Goal: Transaction & Acquisition: Obtain resource

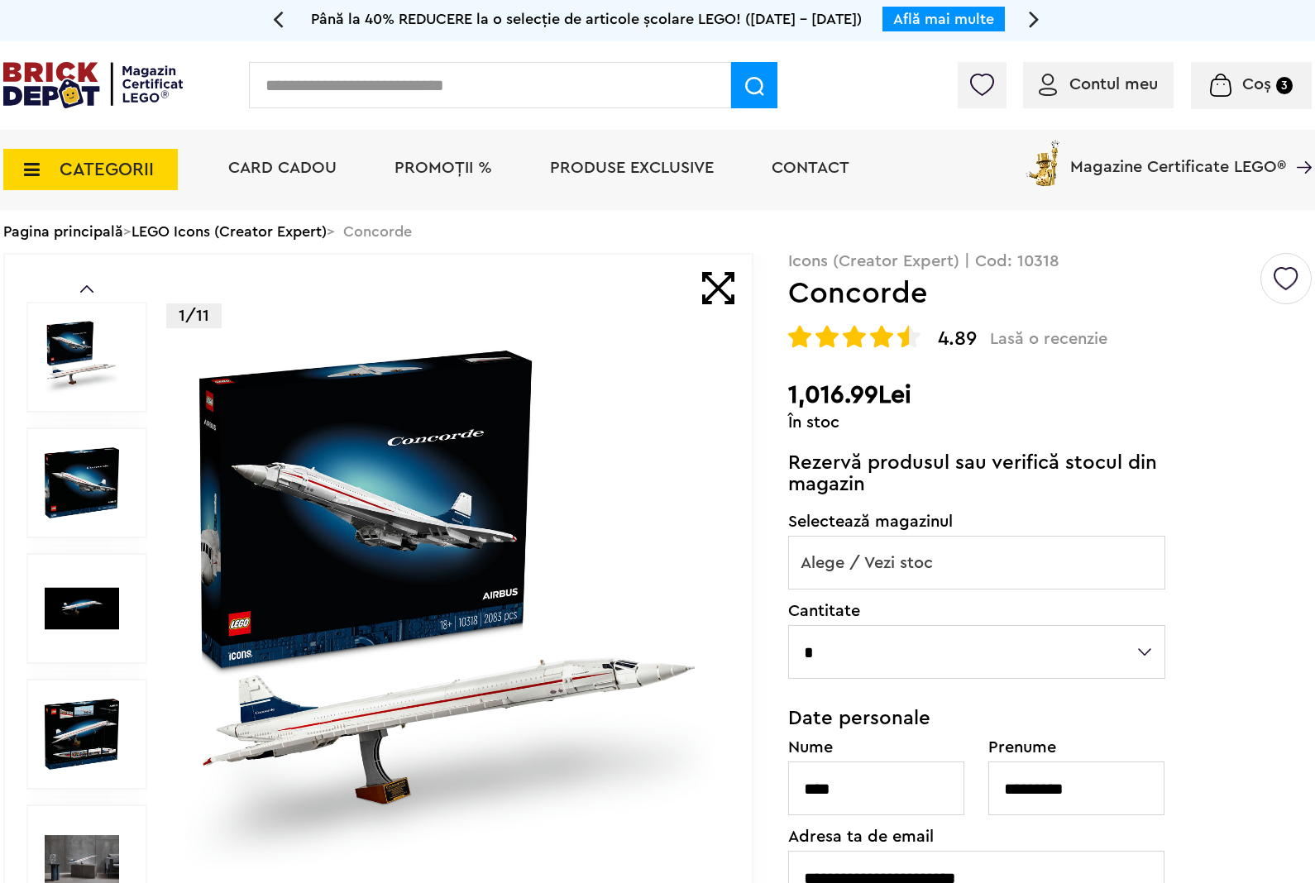
click at [485, 88] on input "text" at bounding box center [490, 85] width 482 height 46
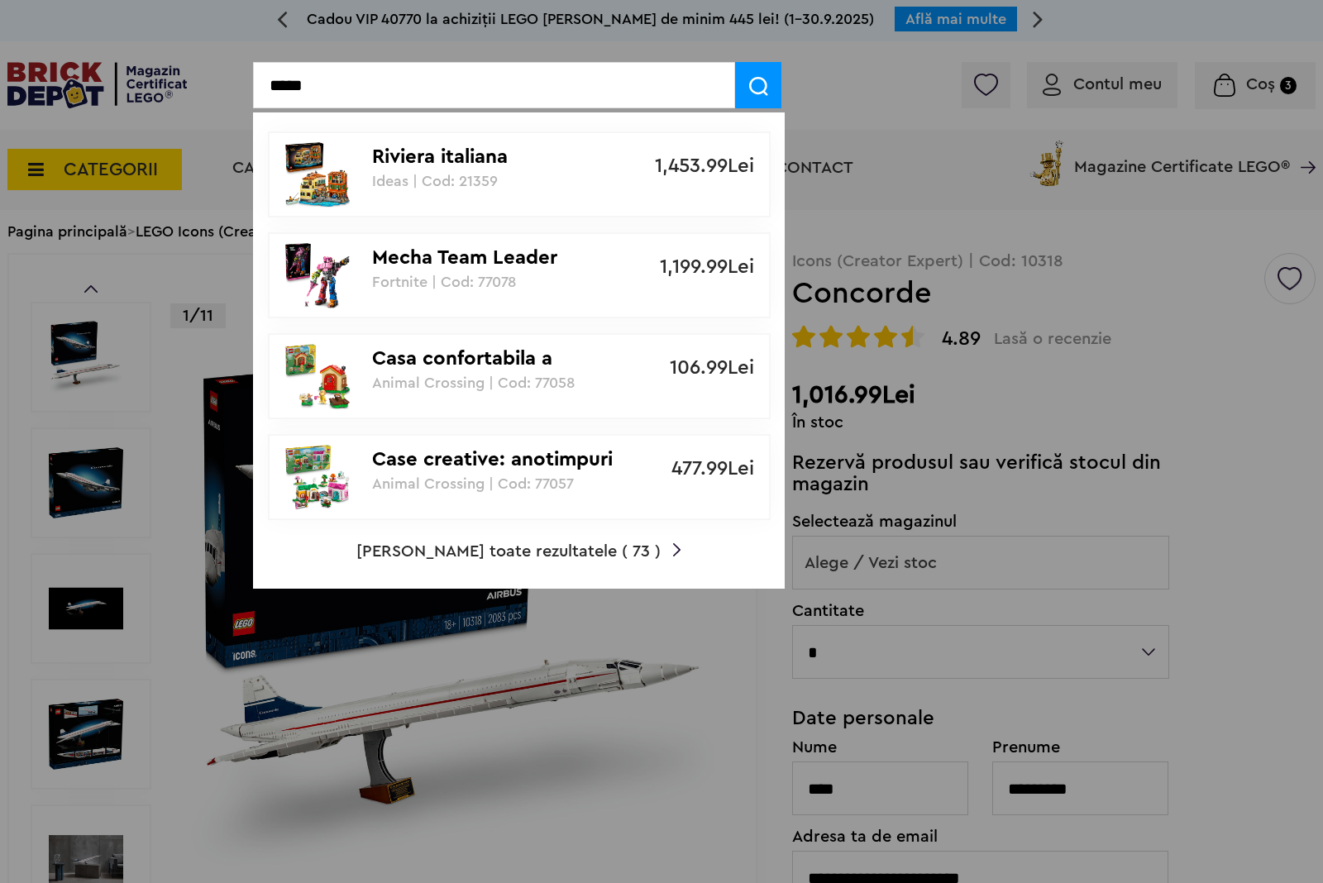
type input "*****"
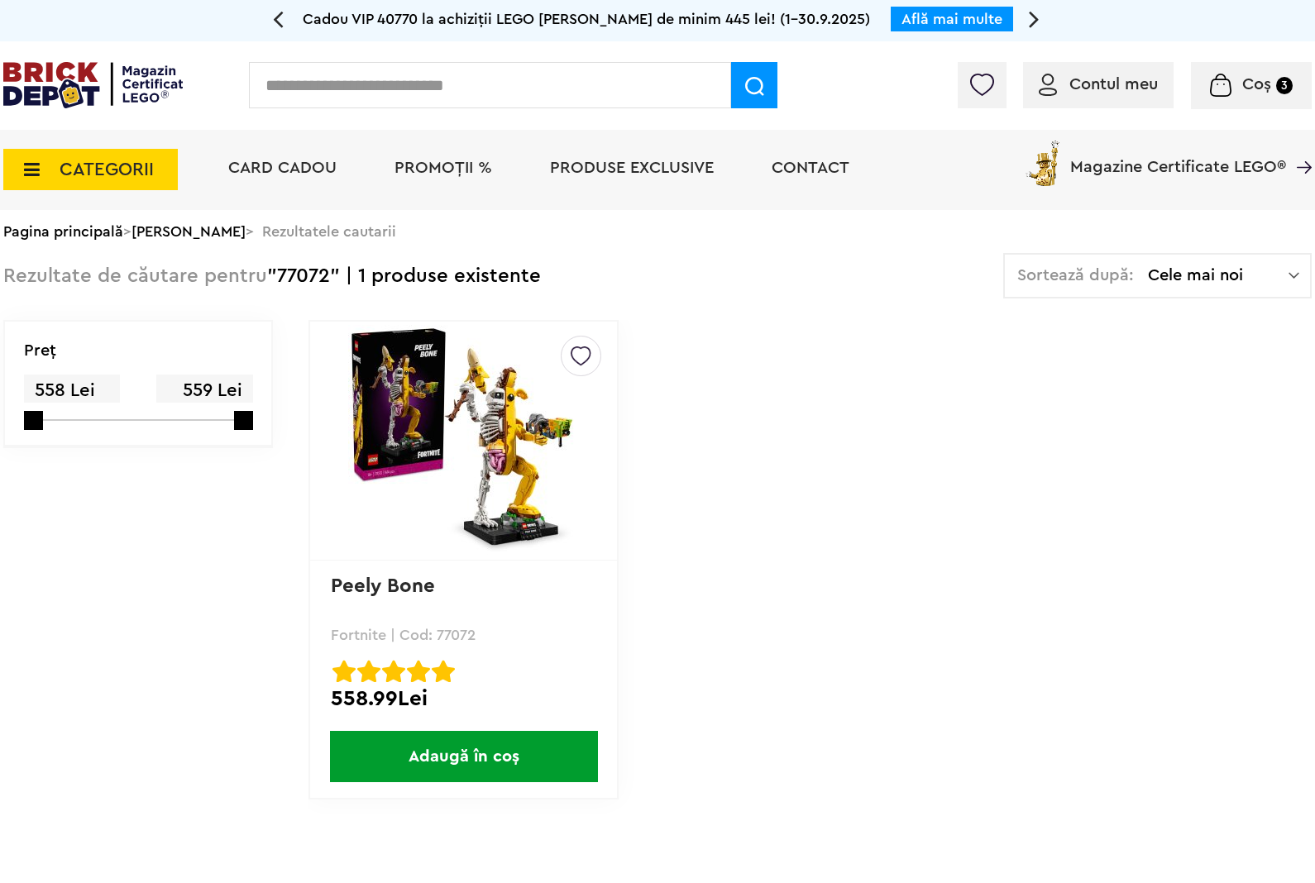
click at [492, 465] on img at bounding box center [464, 441] width 232 height 232
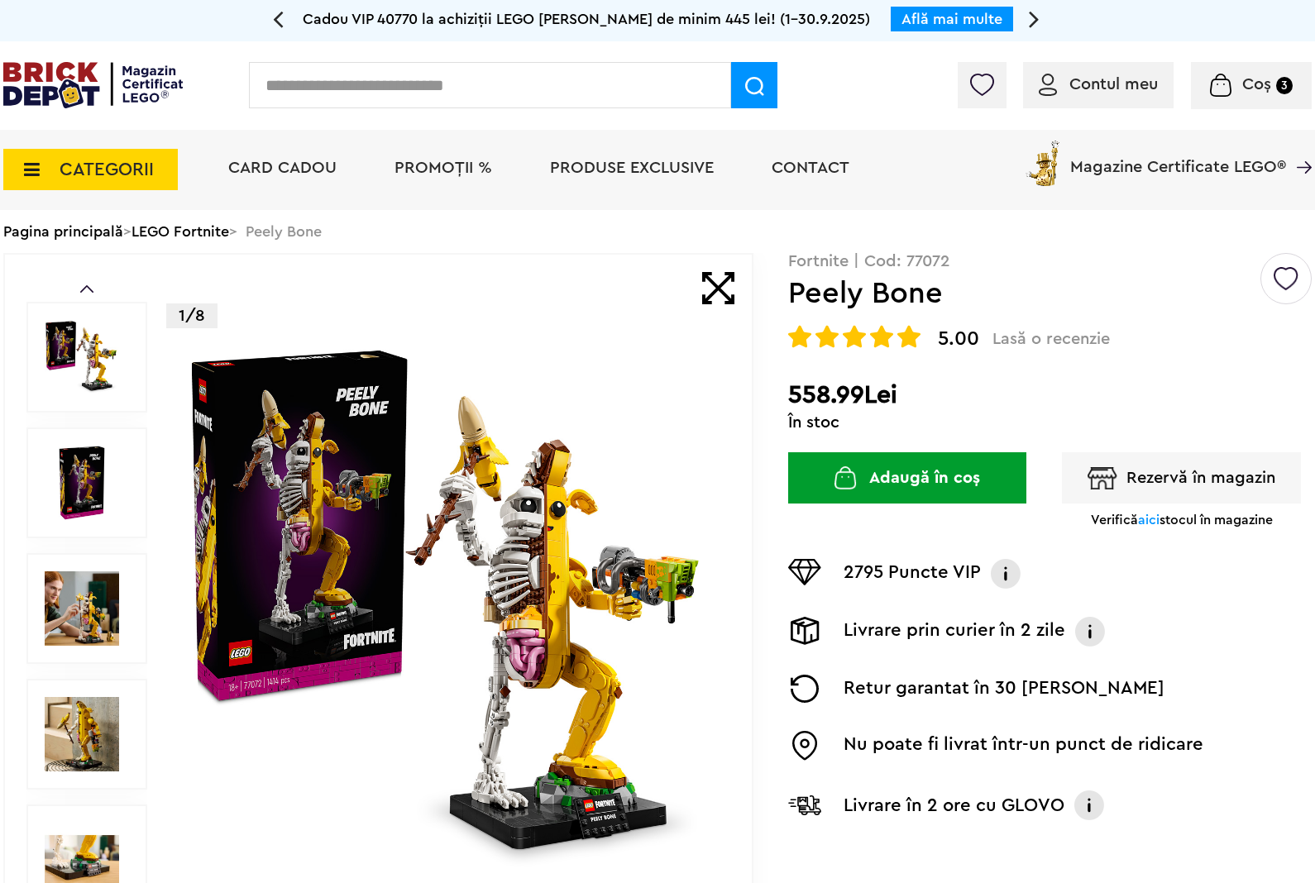
drag, startPoint x: 1134, startPoint y: 484, endPoint x: 1083, endPoint y: 506, distance: 55.2
click at [1134, 482] on button "Rezervă în magazin" at bounding box center [1181, 477] width 239 height 51
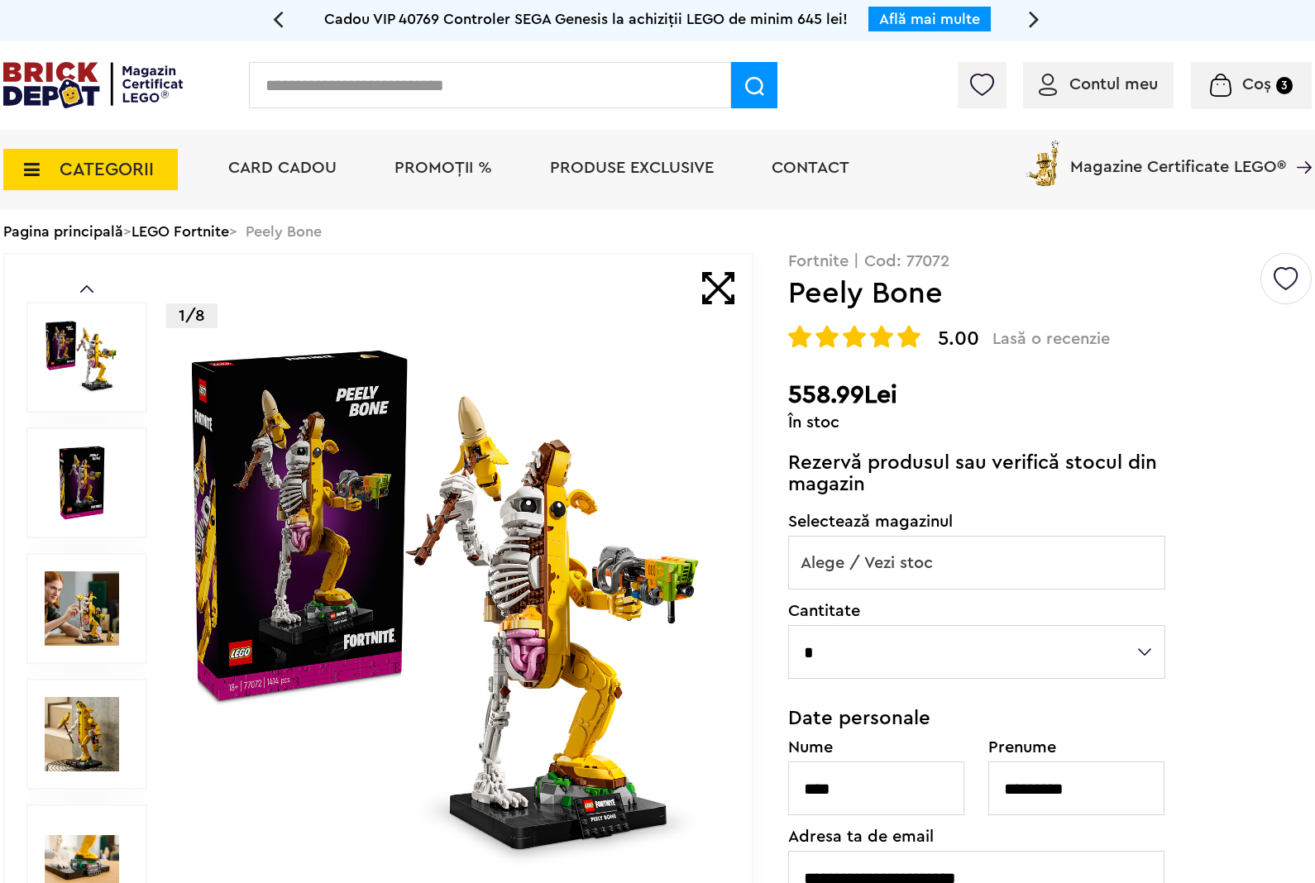
click at [945, 564] on span "Alege / Vezi stoc" at bounding box center [976, 563] width 375 height 53
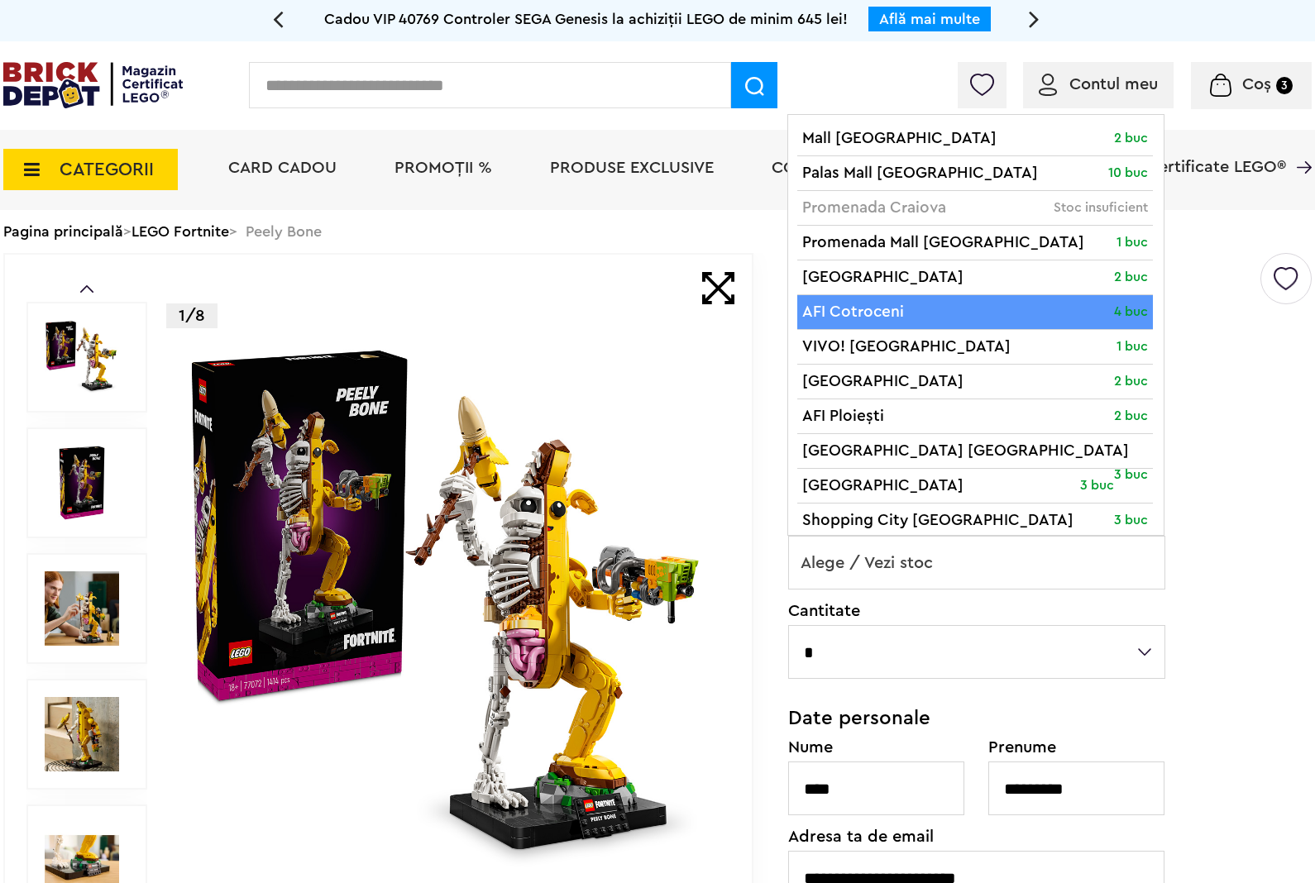
click at [1183, 333] on div "5.00 Lasă o recenzie Peely Bone Rated 5.00 5" at bounding box center [1049, 337] width 523 height 24
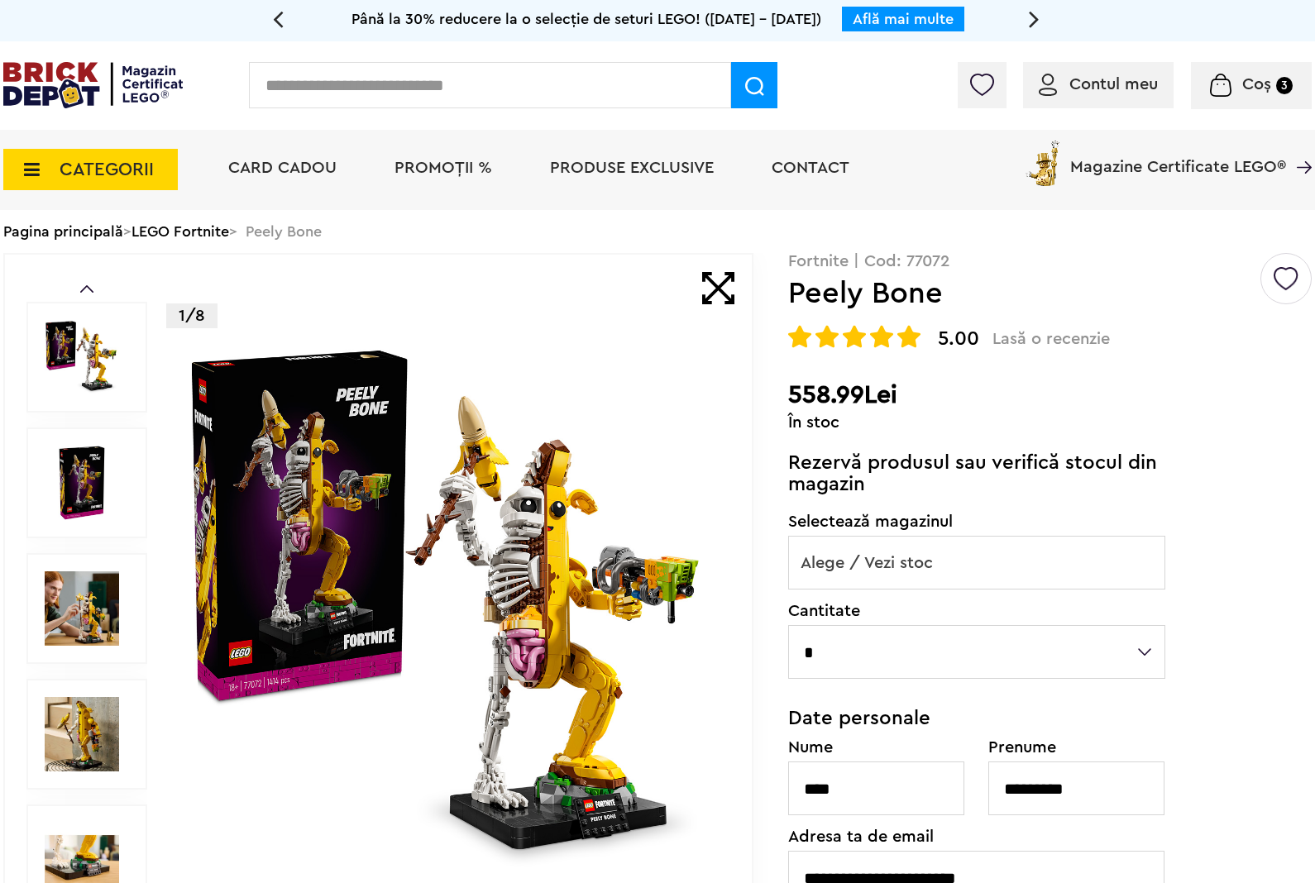
click at [647, 98] on input "text" at bounding box center [490, 85] width 482 height 46
type input "*****"
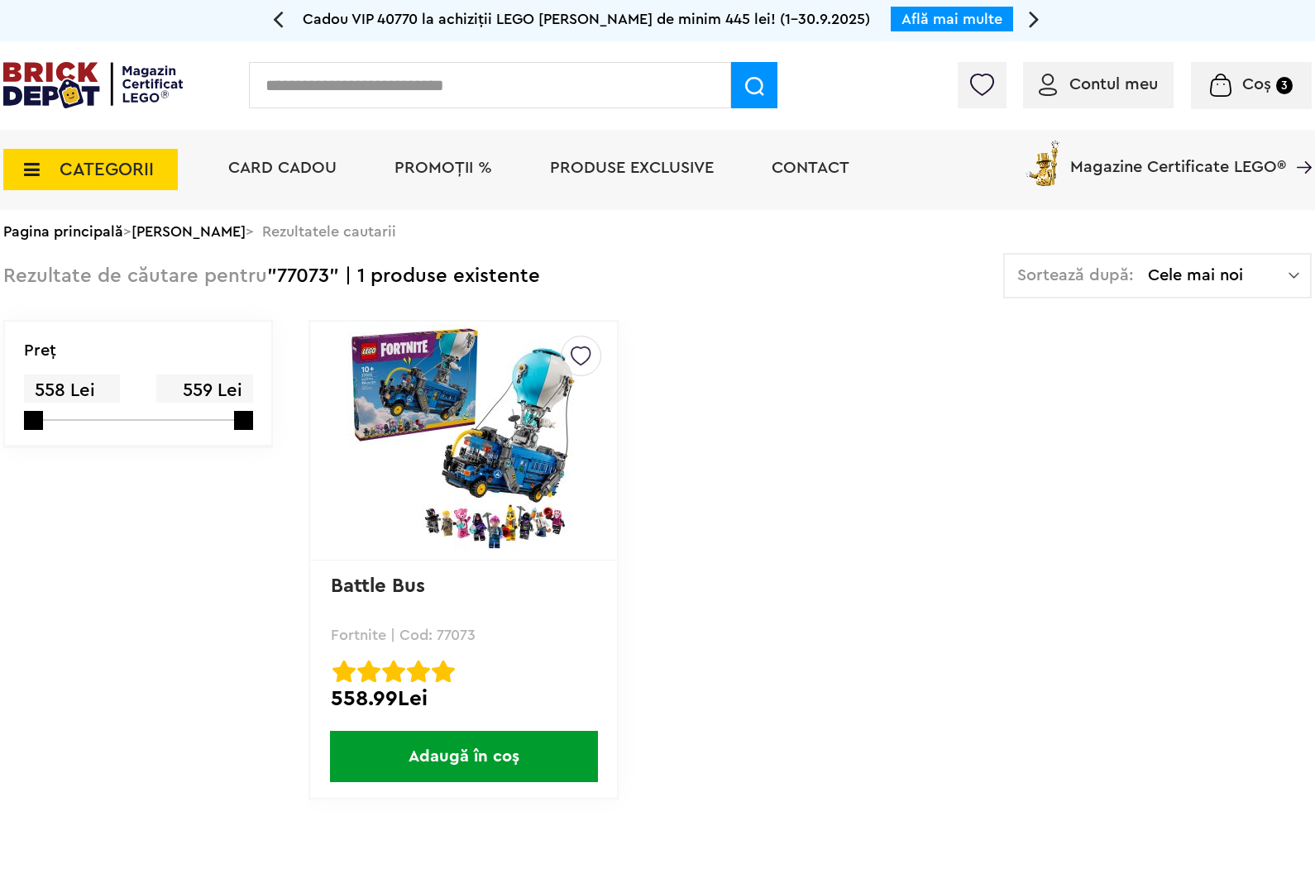
click at [476, 394] on img at bounding box center [464, 441] width 232 height 232
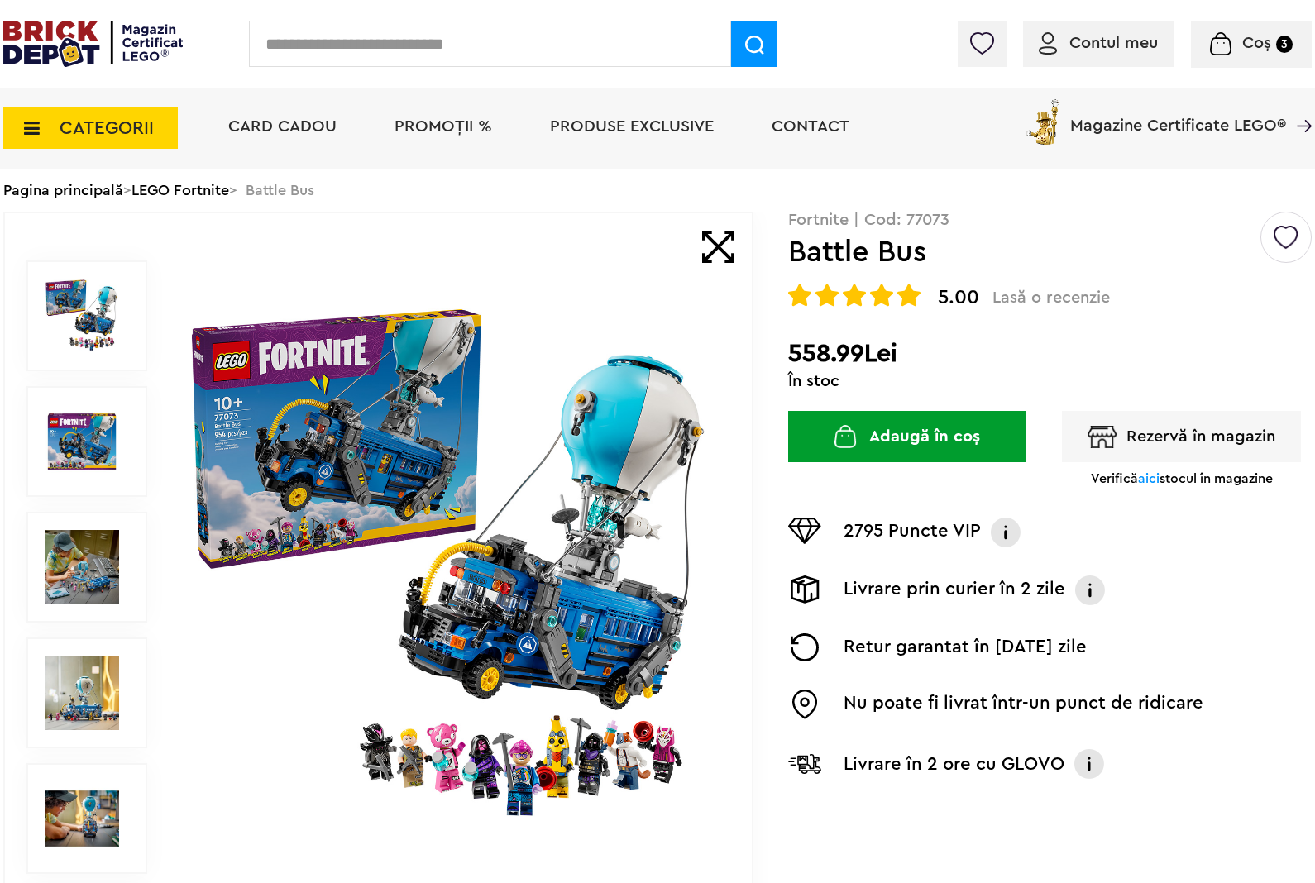
click at [1111, 453] on button "Rezervă în magazin" at bounding box center [1181, 436] width 239 height 51
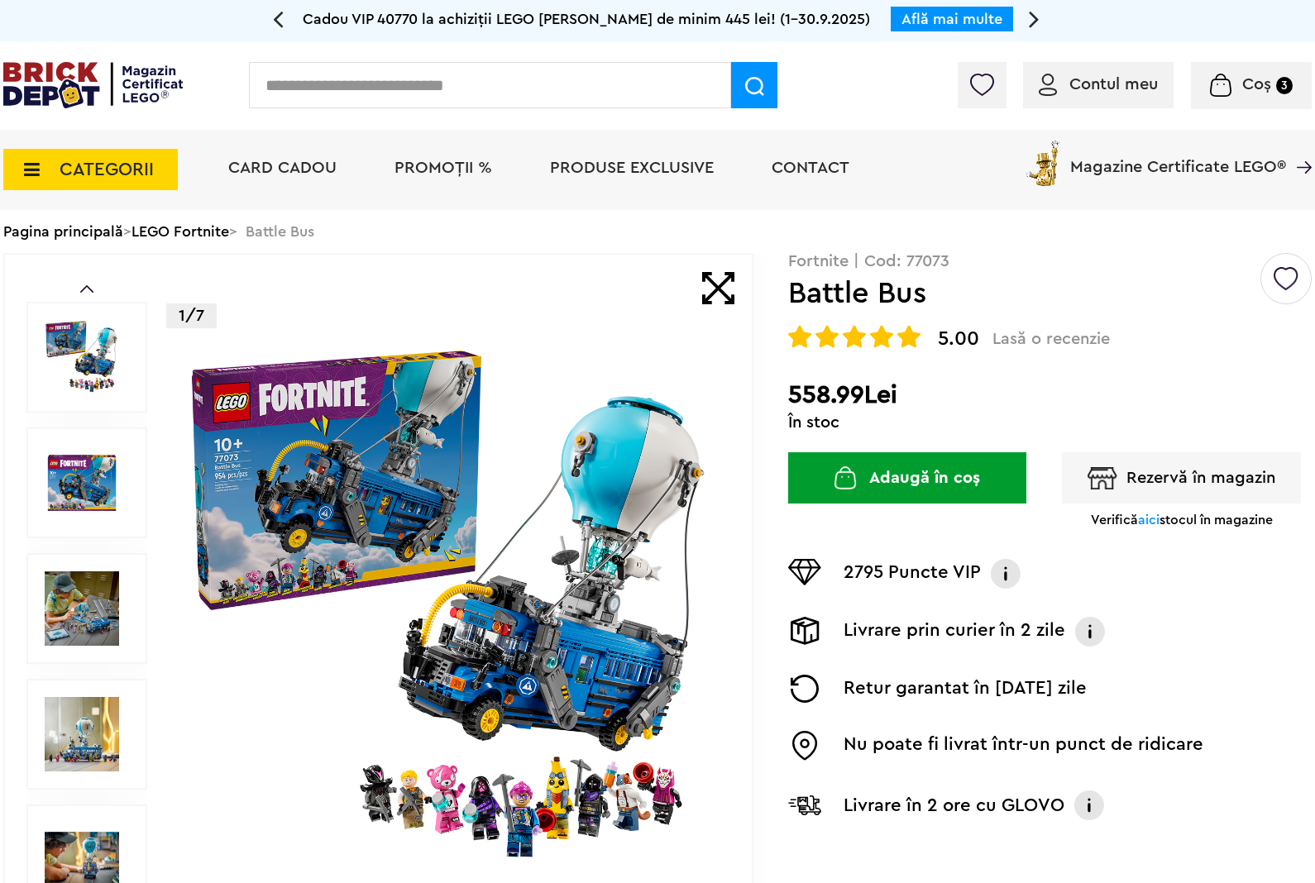
click at [1097, 460] on button "Rezervă în magazin" at bounding box center [1181, 477] width 239 height 51
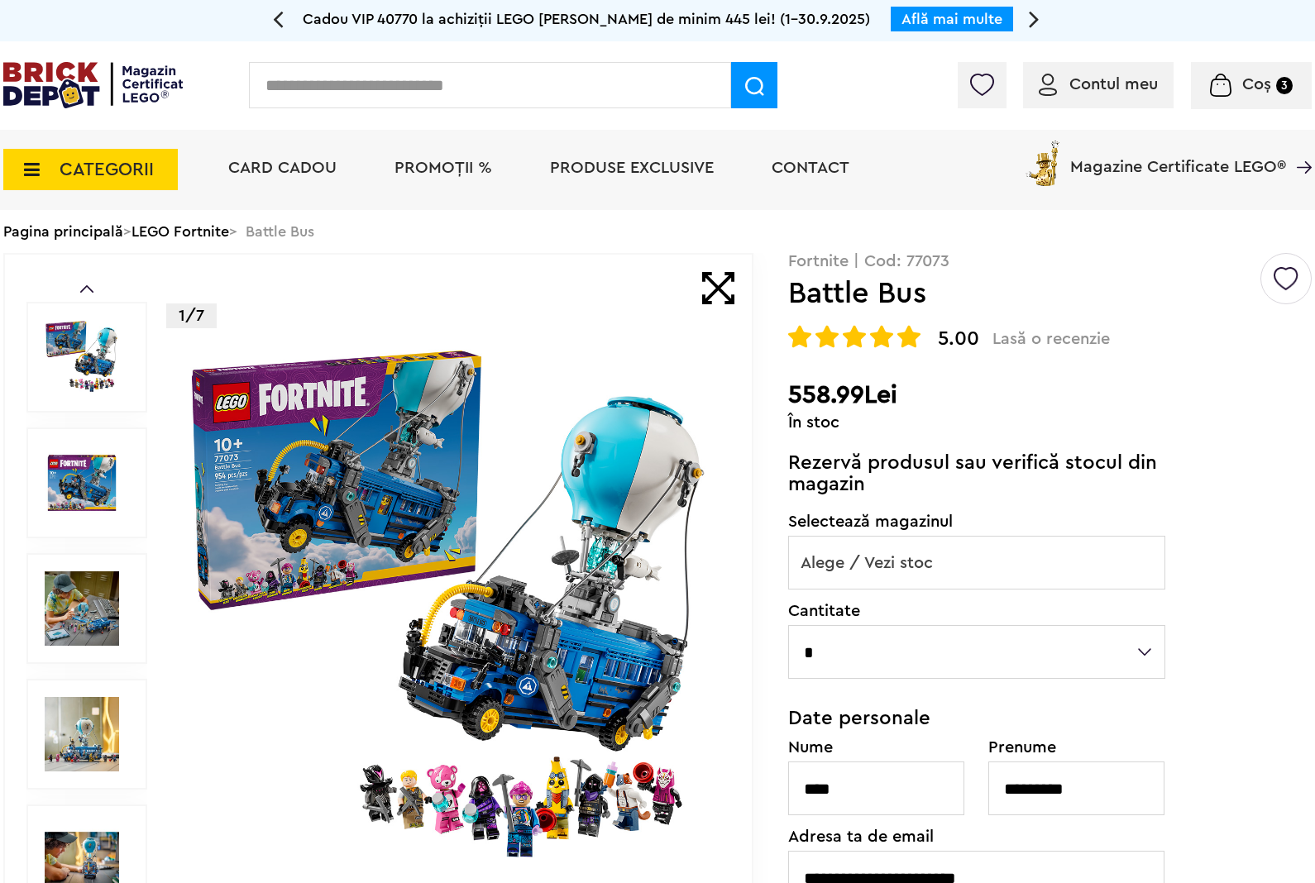
click at [994, 564] on span "Alege / Vezi stoc" at bounding box center [976, 563] width 375 height 53
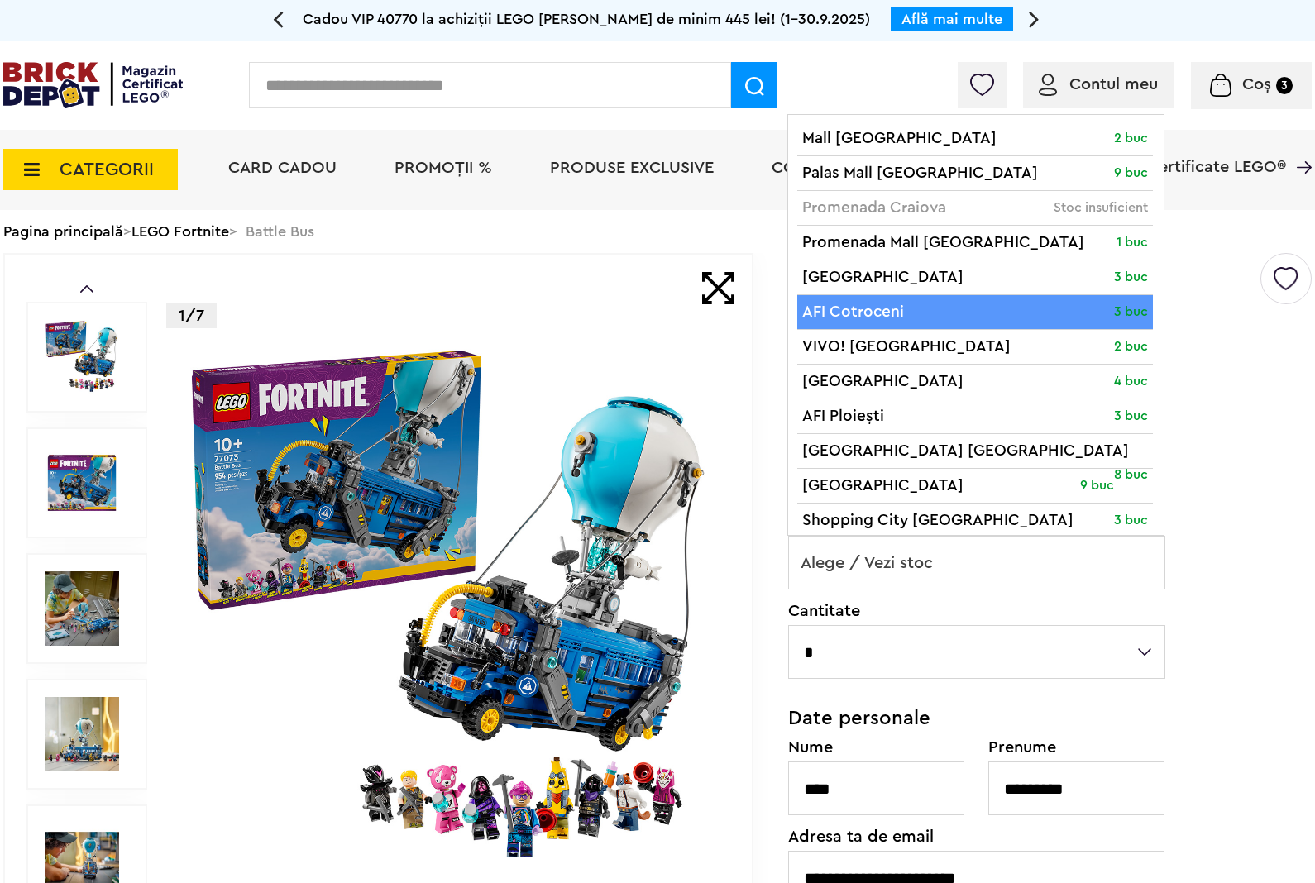
click at [1183, 323] on div "Creează o listă nouă Fortnite | Cod: 77073 Battle Bus 5.00 Lasă o recenzie Batt…" at bounding box center [1049, 700] width 523 height 894
